Goal: Task Accomplishment & Management: Complete application form

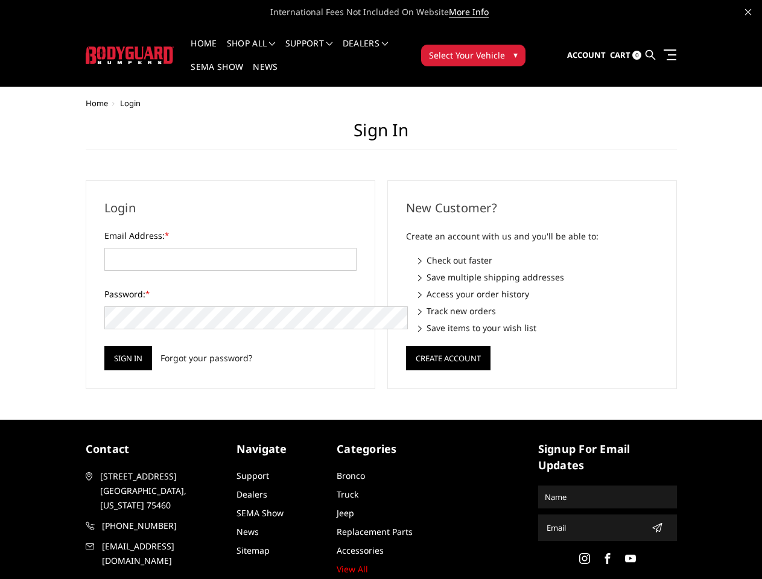
click at [381, 290] on div "New Customer? Create an account with us and you'll be able to: Check out faster…" at bounding box center [532, 284] width 302 height 209
click at [325, 43] on li "Support FAQ Install Instructions Shipping Warranty Terms & Conditions Cancellat…" at bounding box center [309, 51] width 57 height 24
click at [325, 51] on li "Support FAQ Install Instructions Shipping Warranty Terms & Conditions Cancellat…" at bounding box center [309, 51] width 57 height 24
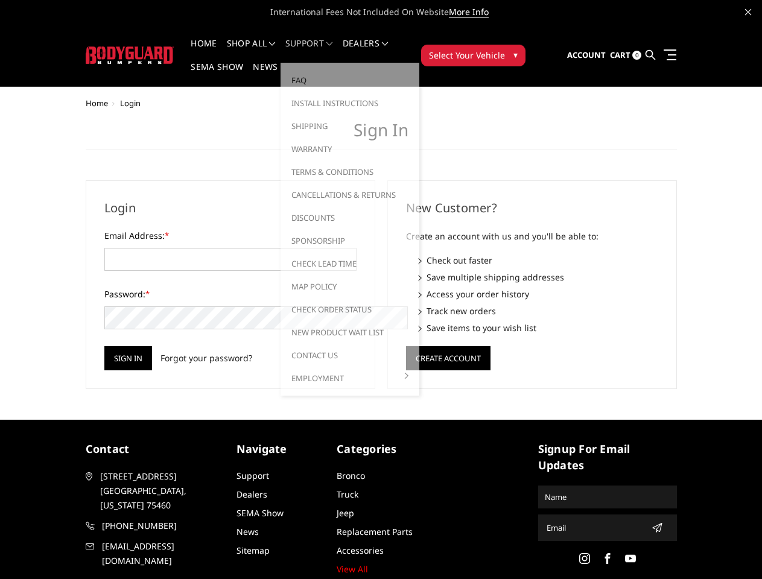
click at [505, 49] on span "Select Your Vehicle" at bounding box center [467, 55] width 76 height 13
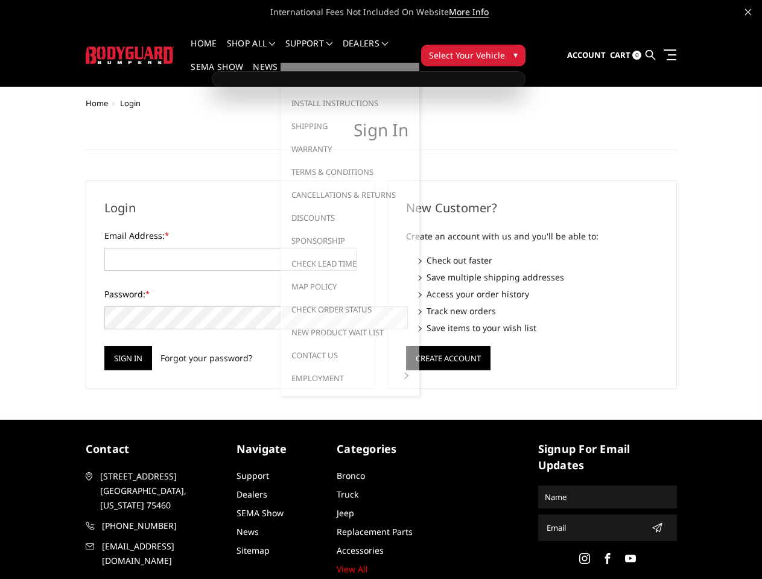
click at [505, 49] on span "Select Your Vehicle" at bounding box center [467, 55] width 76 height 13
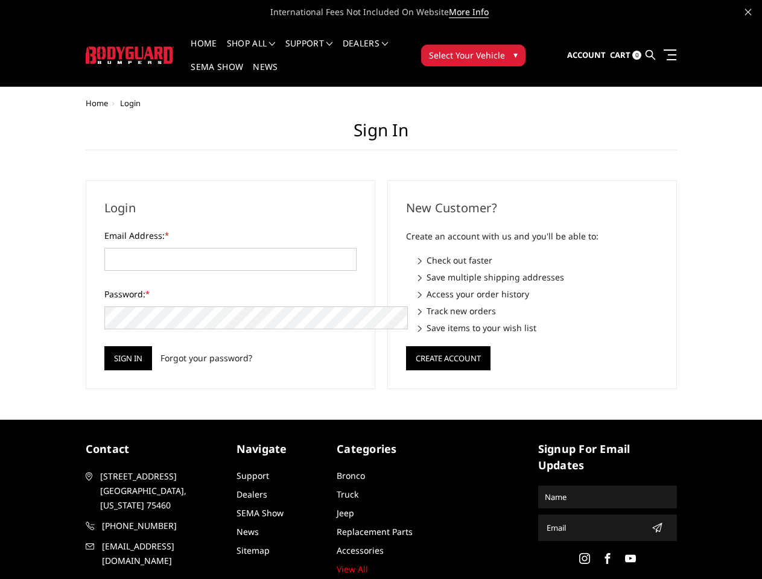
click at [104, 346] on input "Sign in" at bounding box center [128, 358] width 48 height 24
click at [448, 346] on button "Create Account" at bounding box center [448, 358] width 84 height 24
click at [652, 523] on icon "submit" at bounding box center [657, 528] width 10 height 10
